Goal: Information Seeking & Learning: Learn about a topic

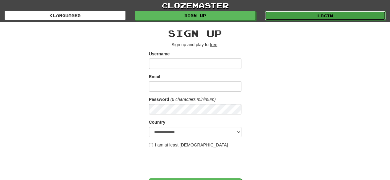
click at [297, 15] on link "Login" at bounding box center [325, 15] width 121 height 9
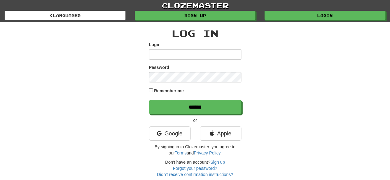
click at [197, 53] on input "Login" at bounding box center [195, 54] width 93 height 10
type input "*******"
click at [149, 100] on input "******" at bounding box center [195, 107] width 93 height 14
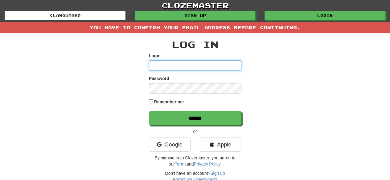
click at [202, 64] on input "Login" at bounding box center [195, 65] width 93 height 10
type input "*******"
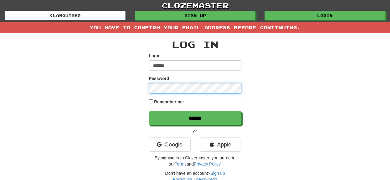
click at [149, 111] on input "******" at bounding box center [195, 118] width 93 height 14
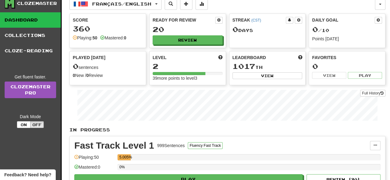
scroll to position [7, 0]
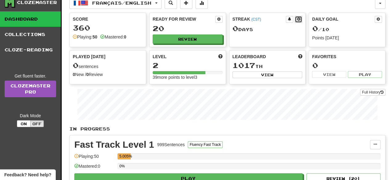
click at [297, 18] on span at bounding box center [299, 19] width 4 height 4
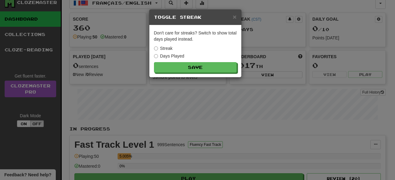
click at [237, 16] on div "× Toggle Streak" at bounding box center [195, 18] width 92 height 16
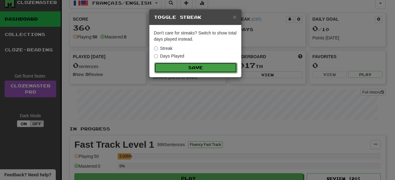
click at [215, 64] on button "Save" at bounding box center [195, 68] width 83 height 10
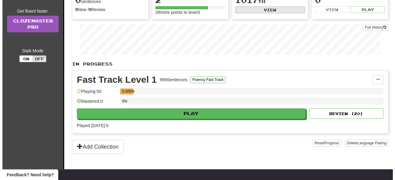
scroll to position [73, 0]
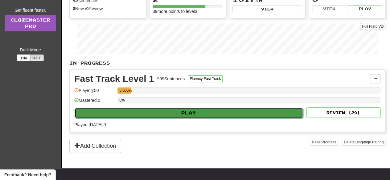
click at [216, 113] on button "Play" at bounding box center [189, 113] width 228 height 10
select select "**"
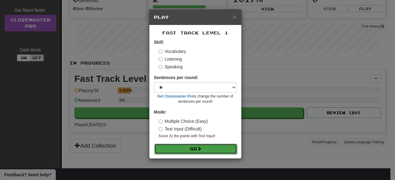
click at [185, 150] on button "Go" at bounding box center [195, 149] width 83 height 10
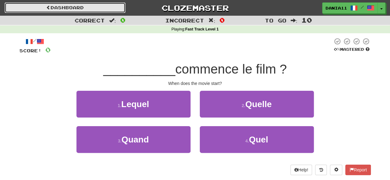
click at [65, 7] on link "Dashboard" at bounding box center [65, 7] width 121 height 10
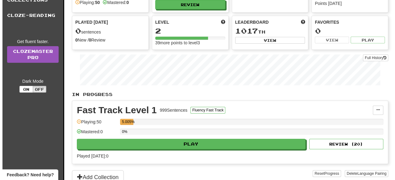
scroll to position [45, 0]
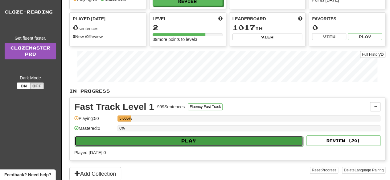
click at [120, 138] on button "Play" at bounding box center [189, 141] width 228 height 10
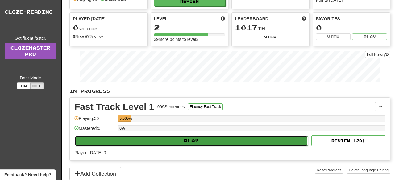
select select "**"
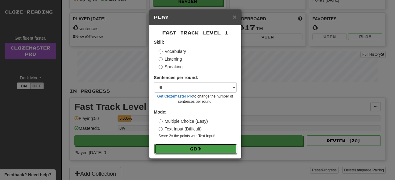
click at [175, 153] on button "Go" at bounding box center [195, 149] width 83 height 10
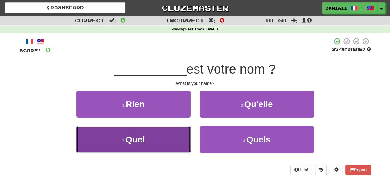
click at [158, 139] on button "3 . Quel" at bounding box center [133, 139] width 114 height 27
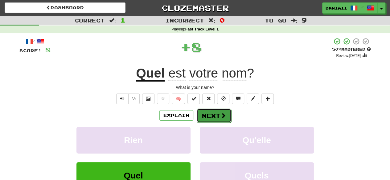
click at [210, 109] on button "Next" at bounding box center [214, 116] width 35 height 14
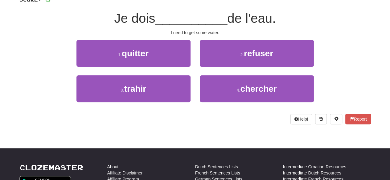
scroll to position [52, 0]
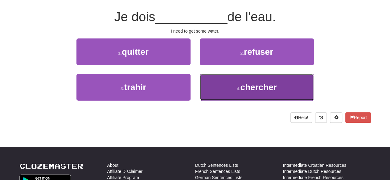
click at [214, 81] on button "4 . chercher" at bounding box center [257, 87] width 114 height 27
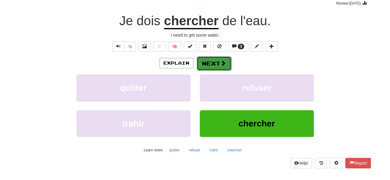
click at [212, 63] on button "Next" at bounding box center [214, 63] width 35 height 14
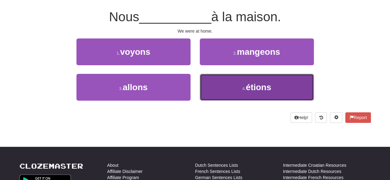
click at [230, 93] on button "4 . étions" at bounding box center [257, 87] width 114 height 27
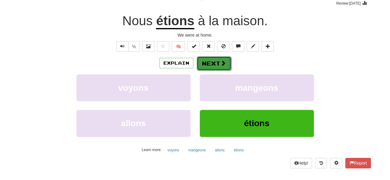
click at [210, 63] on button "Next" at bounding box center [214, 63] width 35 height 14
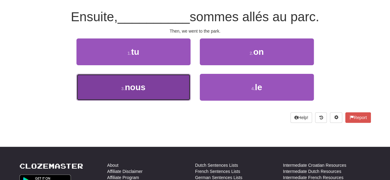
click at [163, 88] on button "3 . nous" at bounding box center [133, 87] width 114 height 27
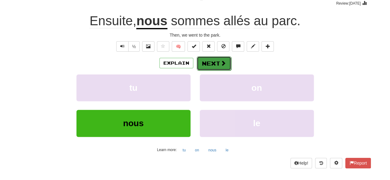
click at [208, 62] on button "Next" at bounding box center [214, 63] width 35 height 14
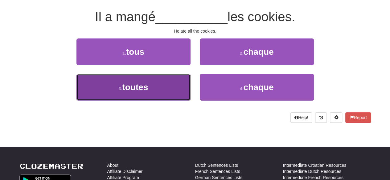
click at [174, 92] on button "3 . toutes" at bounding box center [133, 87] width 114 height 27
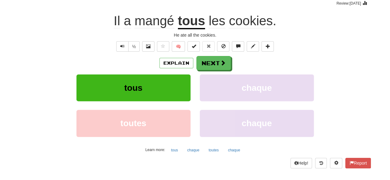
click at [203, 71] on div "Explain Next tous chaque toutes chaque Learn more: tous chaque toutes chaque" at bounding box center [195, 105] width 352 height 99
click at [208, 62] on button "Next" at bounding box center [214, 63] width 35 height 14
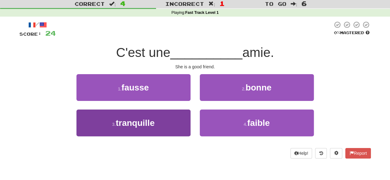
scroll to position [16, 0]
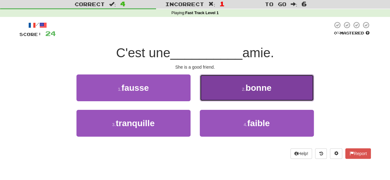
click at [216, 82] on button "2 . bonne" at bounding box center [257, 88] width 114 height 27
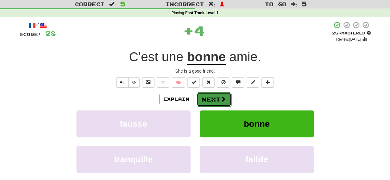
click at [209, 103] on button "Next" at bounding box center [214, 100] width 35 height 14
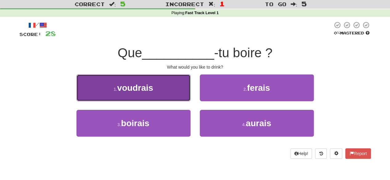
click at [141, 90] on span "voudrais" at bounding box center [135, 88] width 36 height 10
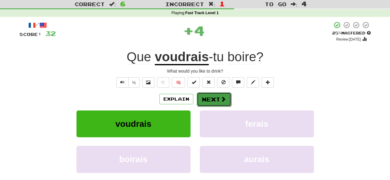
click at [209, 97] on button "Next" at bounding box center [214, 100] width 35 height 14
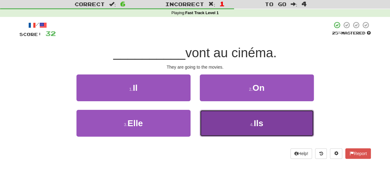
click at [214, 117] on button "4 . Ils" at bounding box center [257, 123] width 114 height 27
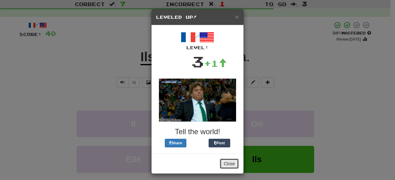
click at [227, 163] on button "Close" at bounding box center [229, 164] width 19 height 10
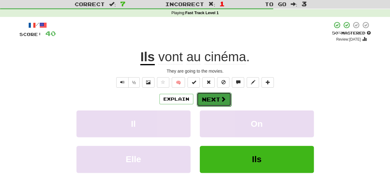
click at [213, 100] on button "Next" at bounding box center [214, 100] width 35 height 14
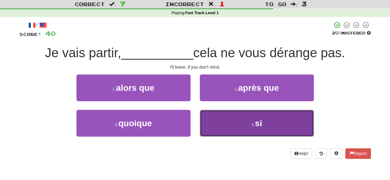
click at [229, 121] on button "4 . si" at bounding box center [257, 123] width 114 height 27
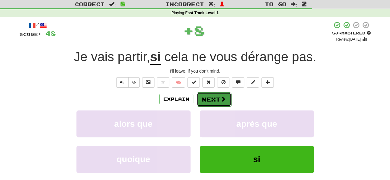
click at [210, 102] on button "Next" at bounding box center [214, 100] width 35 height 14
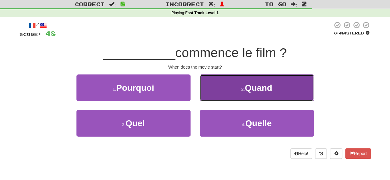
click at [237, 93] on button "2 . Quand" at bounding box center [257, 88] width 114 height 27
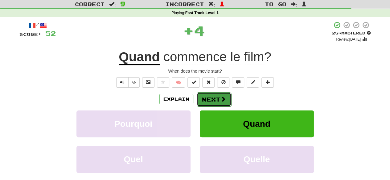
click at [211, 95] on button "Next" at bounding box center [214, 100] width 35 height 14
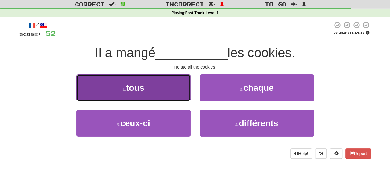
click at [169, 90] on button "1 . tous" at bounding box center [133, 88] width 114 height 27
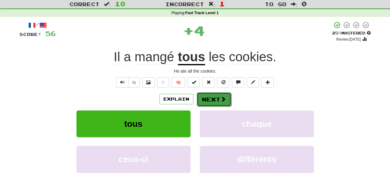
click at [210, 94] on button "Next" at bounding box center [214, 100] width 35 height 14
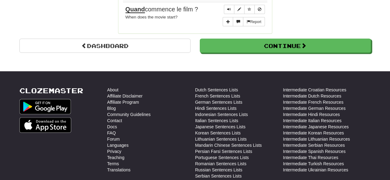
scroll to position [569, 0]
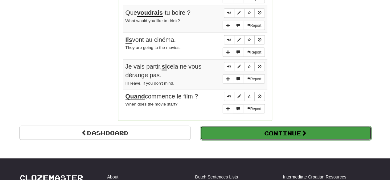
click at [218, 130] on button "Continue" at bounding box center [285, 133] width 171 height 14
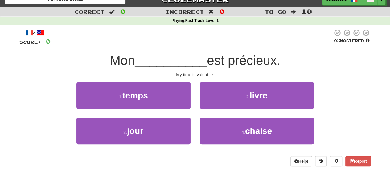
scroll to position [0, 0]
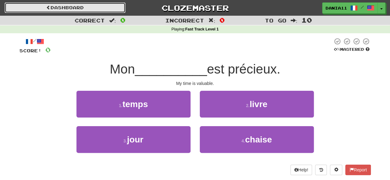
click at [73, 9] on link "Dashboard" at bounding box center [65, 7] width 121 height 10
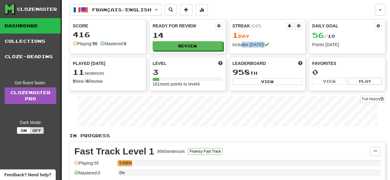
drag, startPoint x: 266, startPoint y: 43, endPoint x: 242, endPoint y: 46, distance: 23.6
click at [242, 46] on div "Includes today!" at bounding box center [268, 45] width 70 height 6
drag, startPoint x: 242, startPoint y: 46, endPoint x: 257, endPoint y: 24, distance: 26.0
click at [257, 24] on div "Streak ( CST ) 1 Day Includes today!" at bounding box center [267, 35] width 76 height 31
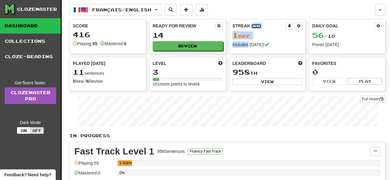
click at [257, 24] on link "( CST )" at bounding box center [256, 26] width 10 height 4
click at [72, 50] on div "Score 416 Playing: 55 Mastered: 0" at bounding box center [107, 36] width 77 height 35
click at [297, 28] on button at bounding box center [298, 26] width 7 height 7
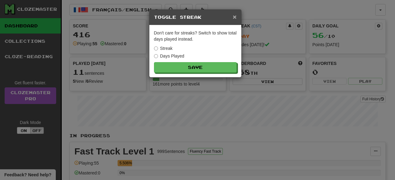
click at [233, 17] on span "×" at bounding box center [235, 16] width 4 height 7
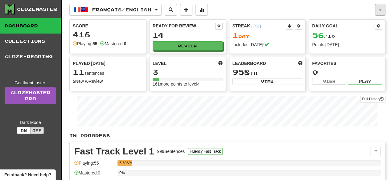
click at [379, 10] on button "button" at bounding box center [380, 10] width 10 height 12
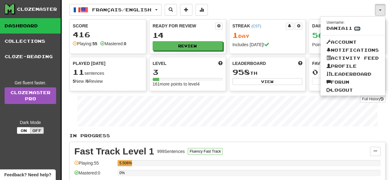
click at [354, 28] on link "Edit" at bounding box center [357, 29] width 6 height 4
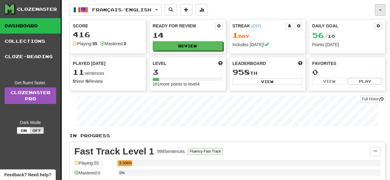
click at [378, 12] on button "button" at bounding box center [380, 10] width 10 height 12
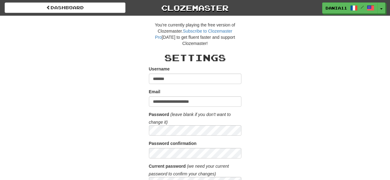
scroll to position [215, 0]
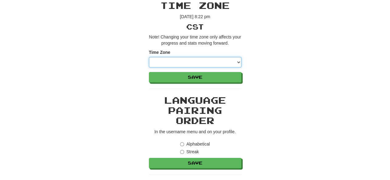
click at [188, 67] on select "**********" at bounding box center [195, 62] width 93 height 10
click at [125, 108] on div "**********" at bounding box center [195, 141] width 361 height 683
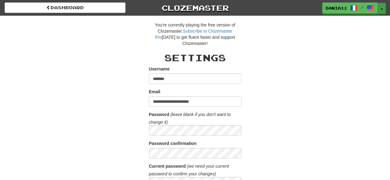
click at [380, 6] on button "Toggle Dropdown" at bounding box center [382, 8] width 8 height 11
